Goal: Task Accomplishment & Management: Complete application form

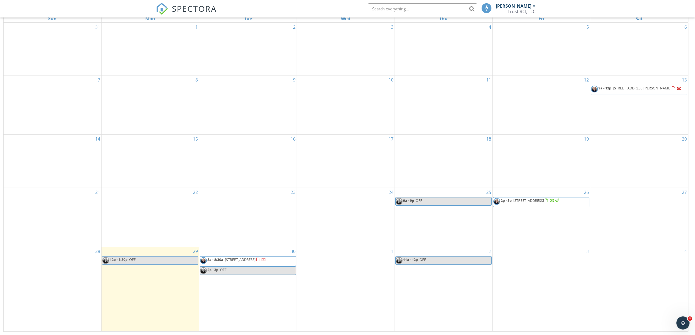
click at [325, 271] on div "1" at bounding box center [345, 289] width 97 height 84
click at [339, 257] on link "Event" at bounding box center [345, 256] width 28 height 9
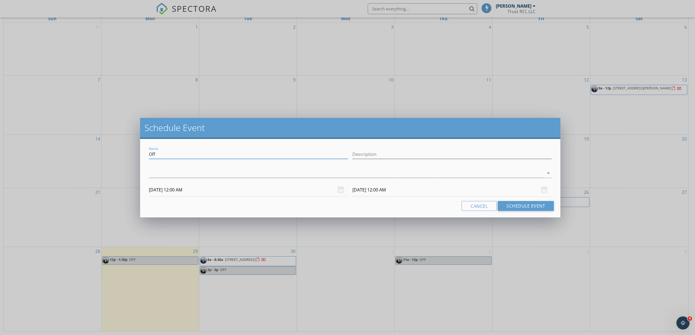
drag, startPoint x: 162, startPoint y: 153, endPoint x: 124, endPoint y: 152, distance: 38.6
click at [124, 152] on div "Schedule Event Name Off Description arrow_drop_down [DATE] 12:00 AM [DATE] 12:0…" at bounding box center [347, 167] width 695 height 335
type input "OFF"
click at [367, 153] on input "Description" at bounding box center [451, 154] width 199 height 9
type input "Interview"
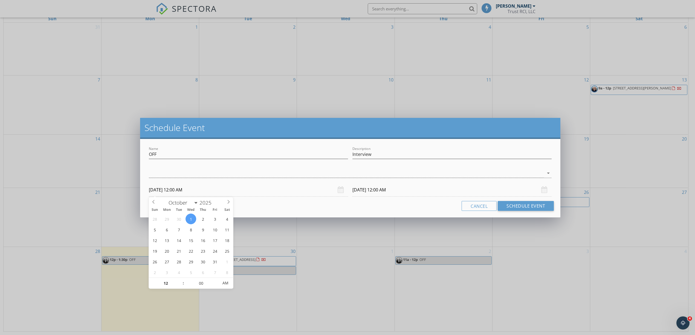
click at [193, 190] on input "[DATE] 12:00 AM" at bounding box center [248, 189] width 199 height 13
drag, startPoint x: 174, startPoint y: 190, endPoint x: 210, endPoint y: 190, distance: 35.8
click at [210, 190] on input "[DATE] 12:00 AM" at bounding box center [248, 189] width 199 height 13
type input "[DATE] 12:00 PM"
click at [227, 285] on span "AM" at bounding box center [225, 283] width 15 height 11
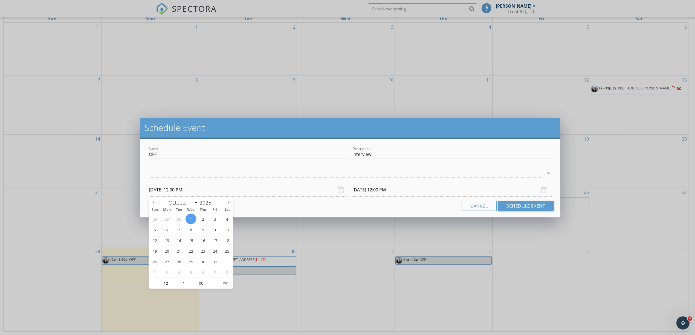
click at [384, 187] on input "[DATE] 12:00 PM" at bounding box center [451, 189] width 199 height 13
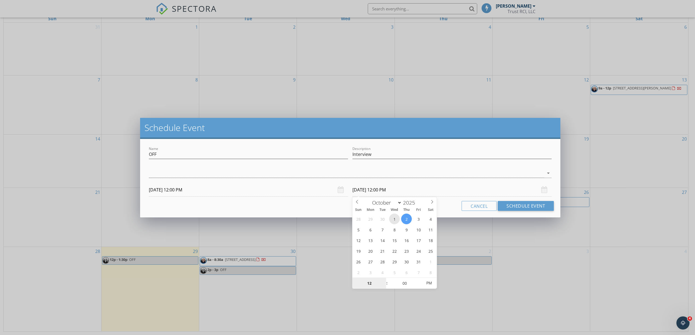
type input "[DATE] 12:00 PM"
click at [393, 192] on input "[DATE] 12:00 PM" at bounding box center [451, 189] width 199 height 13
type input "01"
type input "[DATE] 1:00 PM"
click at [383, 280] on span at bounding box center [384, 280] width 4 height 5
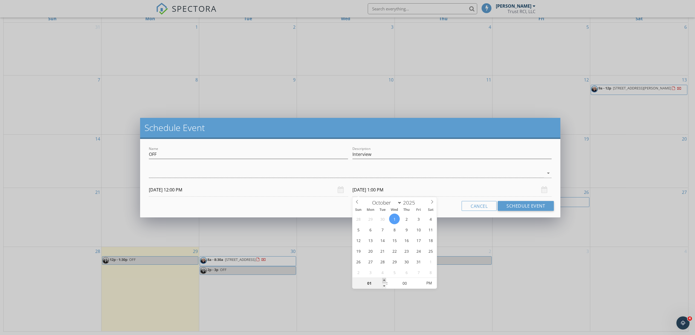
type input "02"
type input "[DATE] 2:00 PM"
click at [383, 280] on span at bounding box center [384, 280] width 4 height 5
type input "03"
type input "[DATE] 3:00 PM"
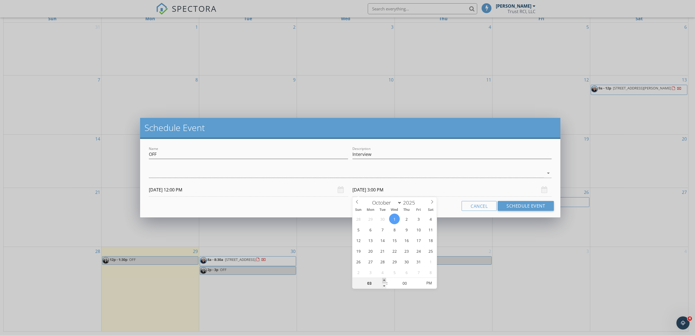
click at [383, 280] on span at bounding box center [384, 280] width 4 height 5
click at [430, 188] on input "[DATE] 3:00 PM" at bounding box center [451, 189] width 199 height 13
click at [438, 202] on div "Cancel Schedule Event" at bounding box center [350, 206] width 407 height 10
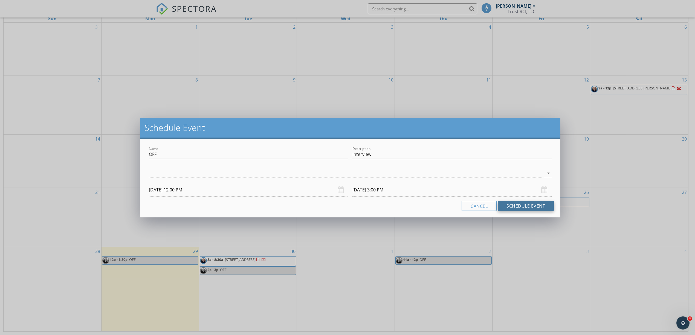
click at [531, 206] on button "Schedule Event" at bounding box center [526, 206] width 56 height 10
click at [196, 177] on div at bounding box center [346, 173] width 395 height 9
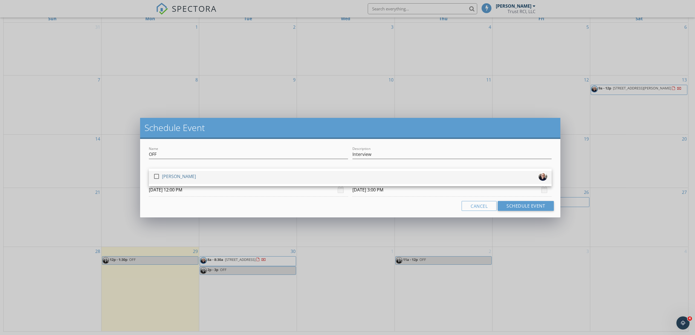
click at [155, 178] on div at bounding box center [156, 176] width 9 height 9
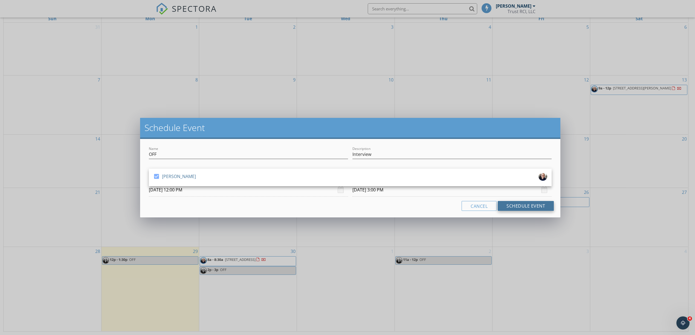
click at [520, 205] on button "Schedule Event" at bounding box center [526, 206] width 56 height 10
